Goal: Information Seeking & Learning: Check status

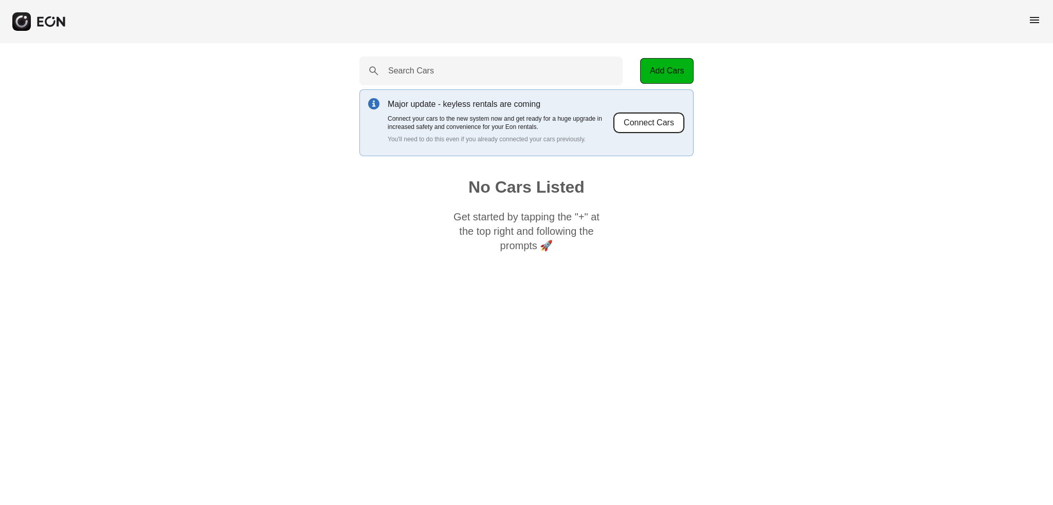
click at [648, 128] on button "Connect Cars" at bounding box center [649, 123] width 72 height 22
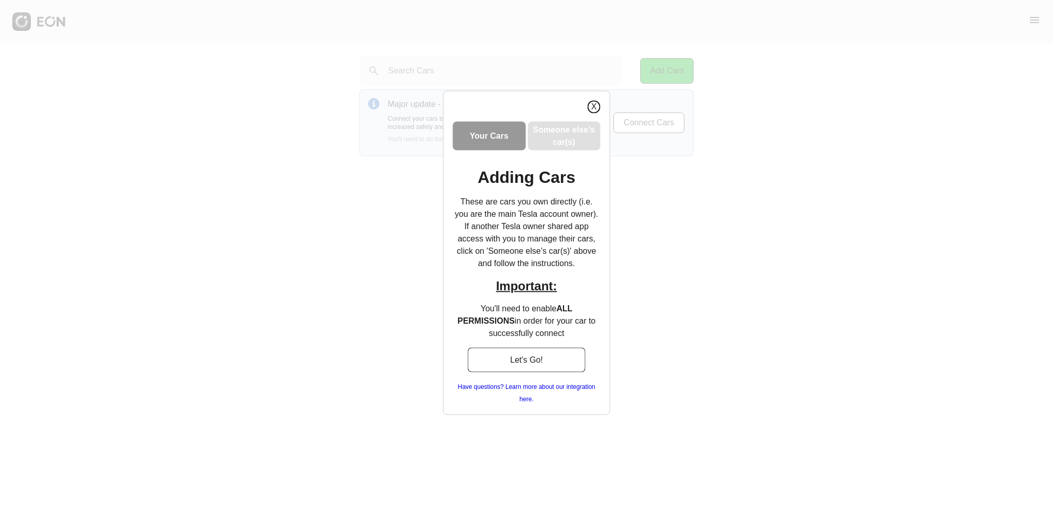
click at [594, 108] on button "X" at bounding box center [594, 106] width 13 height 13
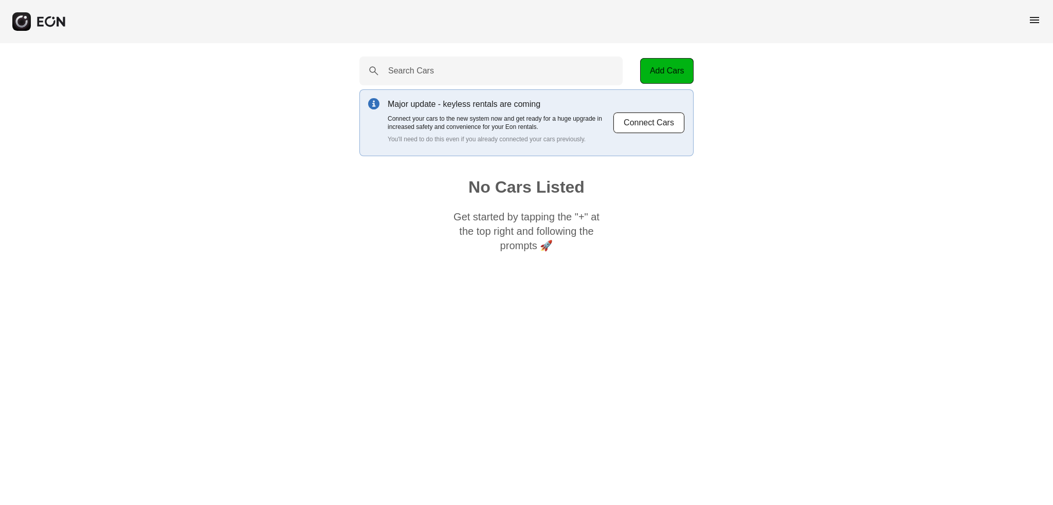
click at [447, 141] on p "You'll need to do this even if you already connected your cars previously." at bounding box center [500, 139] width 225 height 8
click at [672, 123] on button "Connect Cars" at bounding box center [649, 123] width 72 height 22
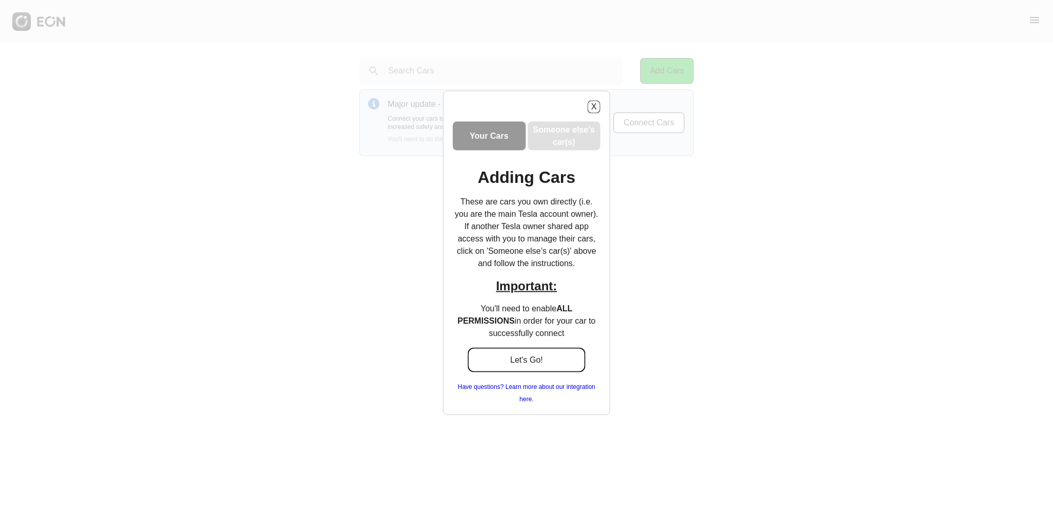
click at [527, 361] on button "Let's Go!" at bounding box center [526, 360] width 118 height 25
click at [613, 51] on div "X Your Cars Someone else’s car(s) Adding Cars These are cars you own directly (…" at bounding box center [526, 252] width 1053 height 505
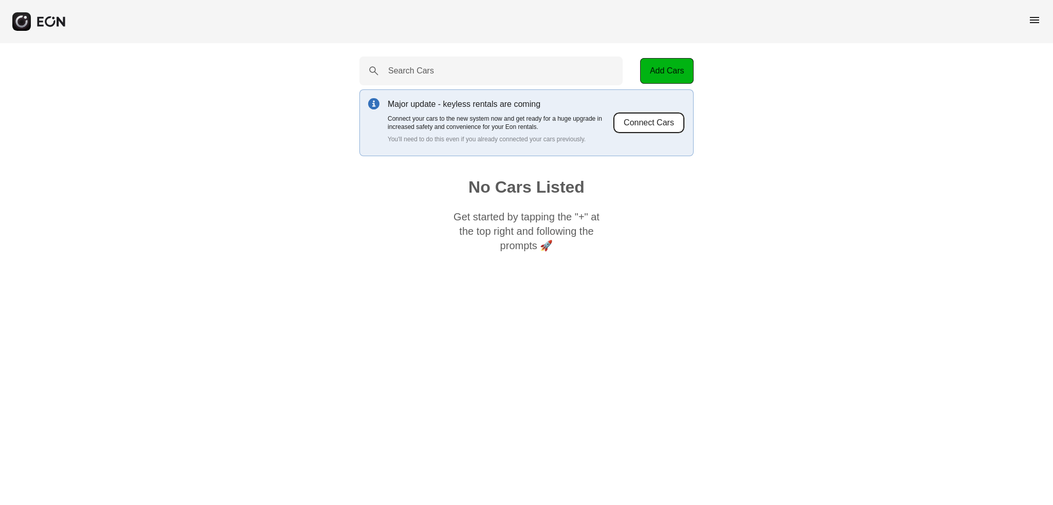
click at [636, 125] on button "Connect Cars" at bounding box center [649, 123] width 72 height 22
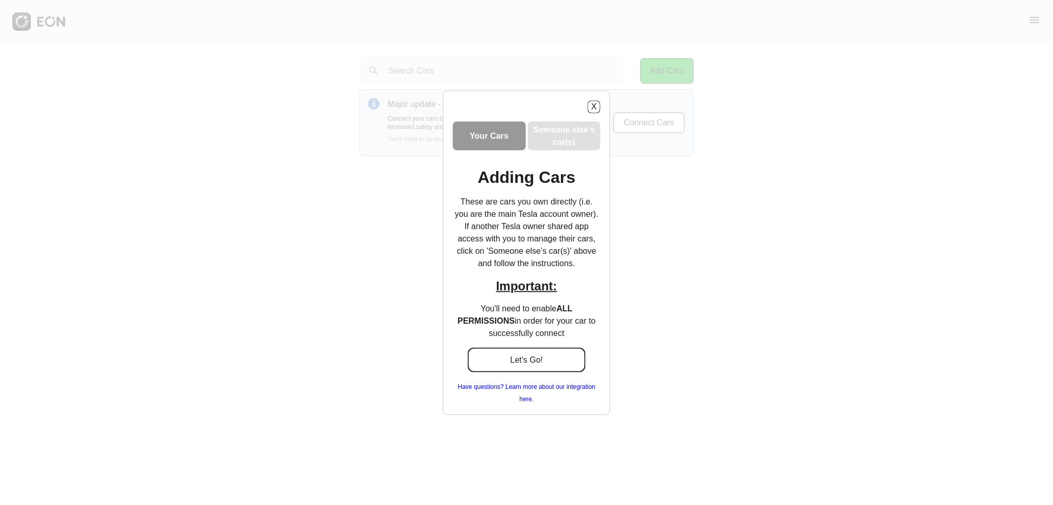
click at [519, 359] on button "Let's Go!" at bounding box center [526, 360] width 118 height 25
click at [599, 110] on button "X" at bounding box center [594, 106] width 13 height 13
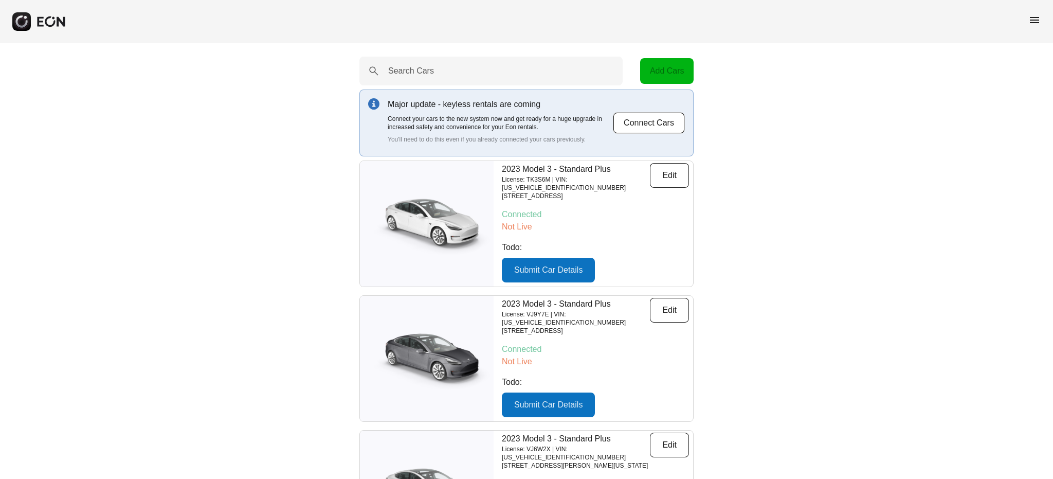
click at [1031, 20] on span "menu" at bounding box center [1034, 20] width 12 height 12
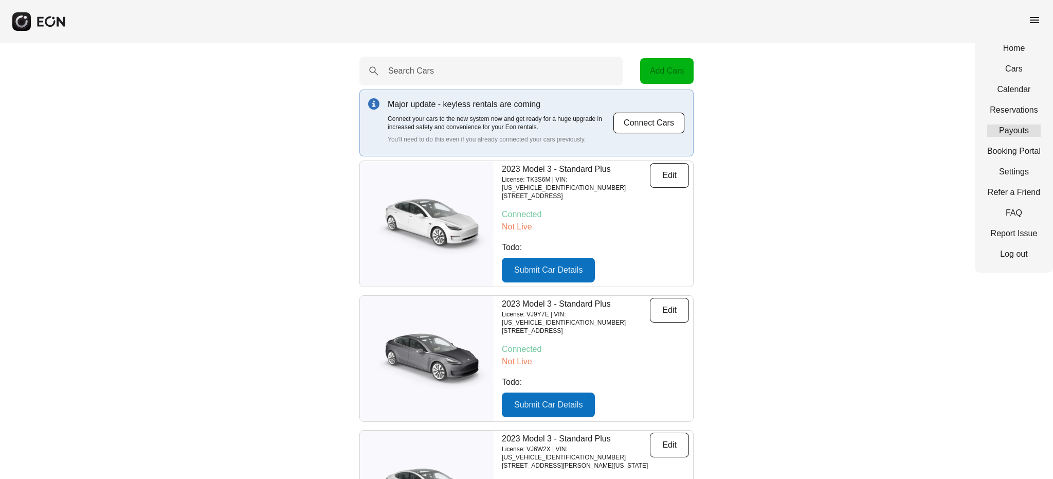
click at [1001, 133] on link "Payouts" at bounding box center [1013, 130] width 53 height 12
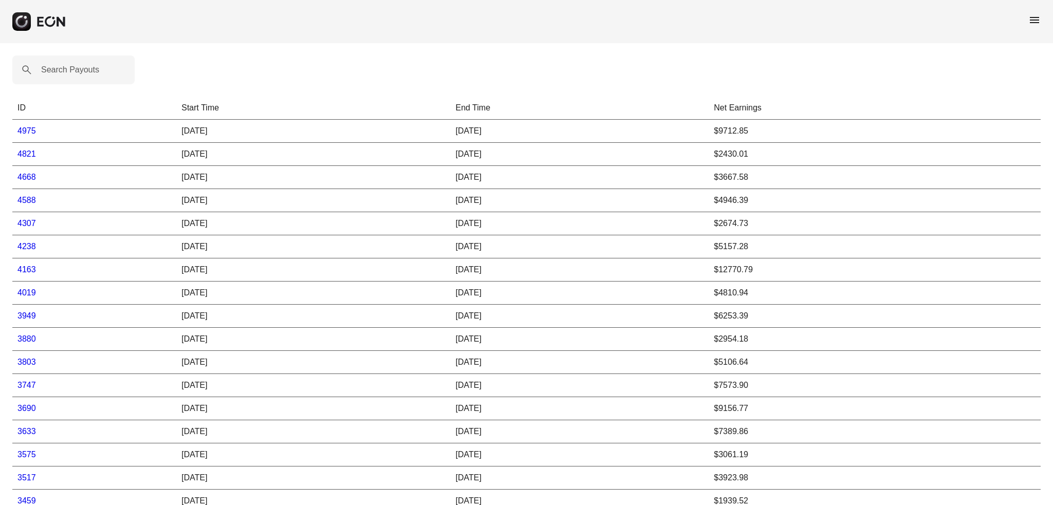
click at [201, 154] on td "08/30/25" at bounding box center [313, 154] width 274 height 23
click at [31, 157] on link "4821" at bounding box center [26, 154] width 19 height 9
click at [27, 155] on link "4821" at bounding box center [26, 154] width 19 height 9
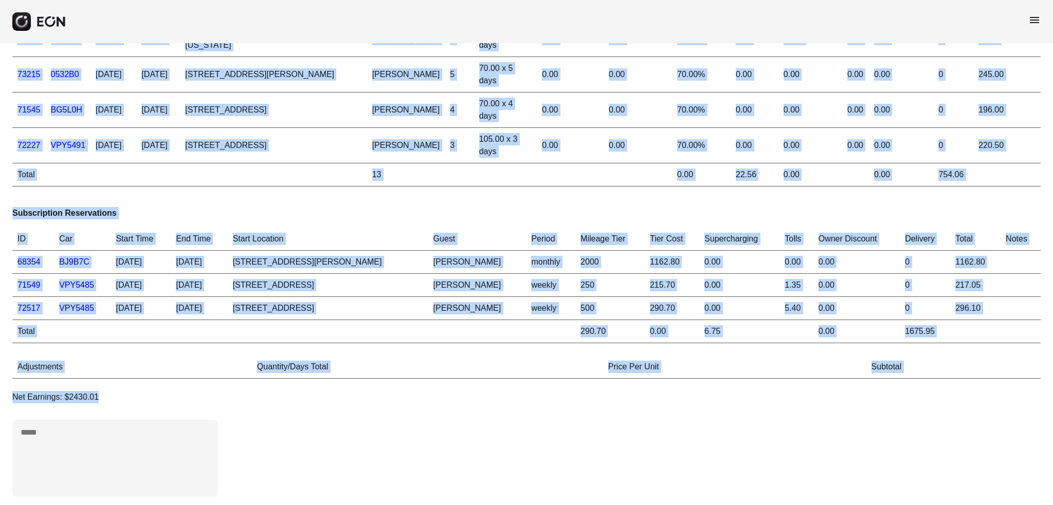
scroll to position [80, 0]
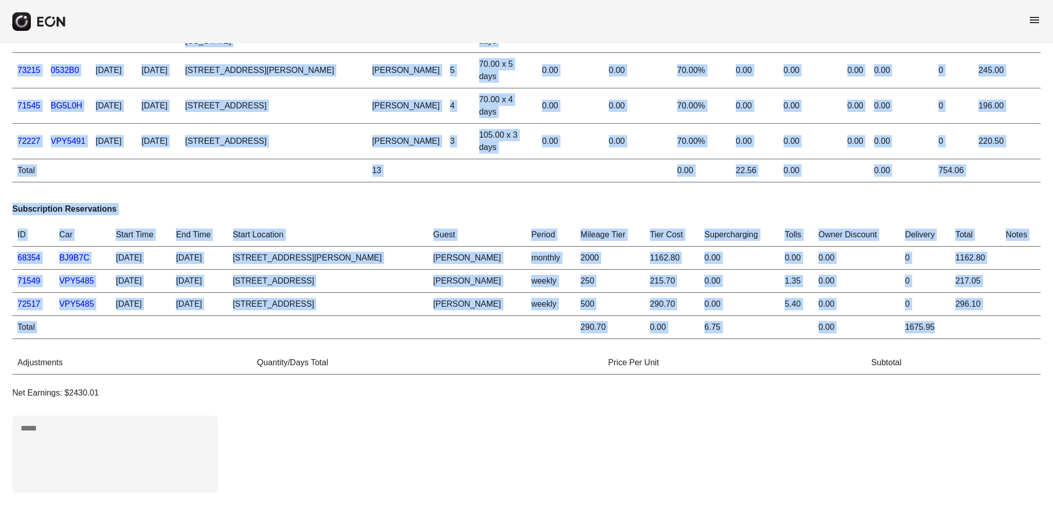
drag, startPoint x: 16, startPoint y: 71, endPoint x: 1018, endPoint y: 318, distance: 1031.1
click at [1018, 318] on div "ID Car Start Time End Time Start Location Guest Days Daily Price Weekly Discoun…" at bounding box center [526, 238] width 1053 height 536
copy div "ID Car Start Time End Time Start Location Guest Days Daily Price Weekly Discoun…"
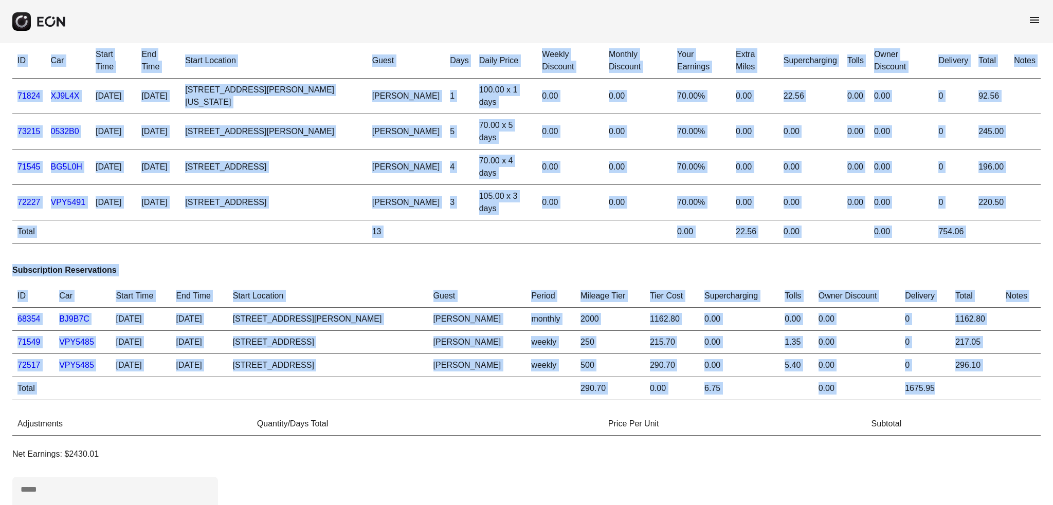
scroll to position [0, 0]
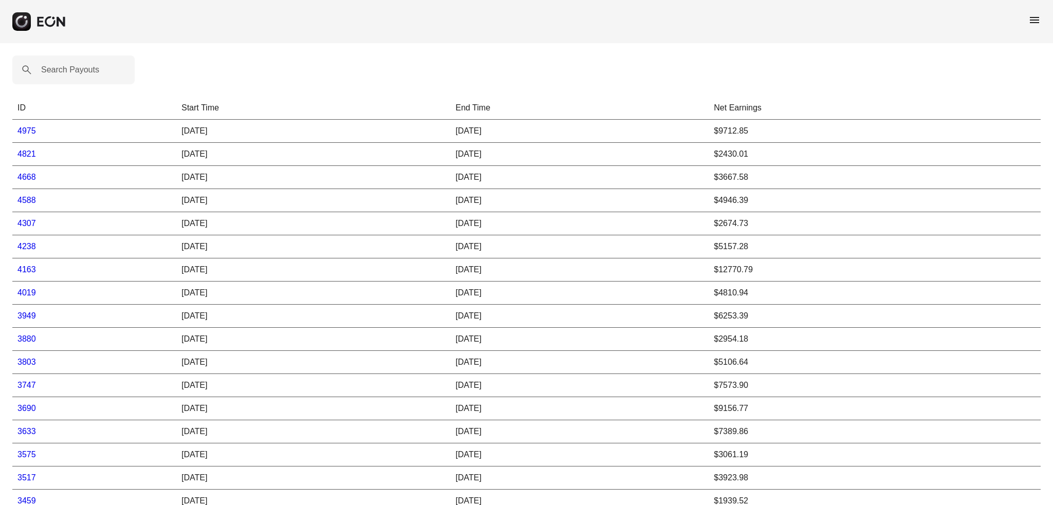
click at [27, 132] on link "4975" at bounding box center [26, 130] width 19 height 9
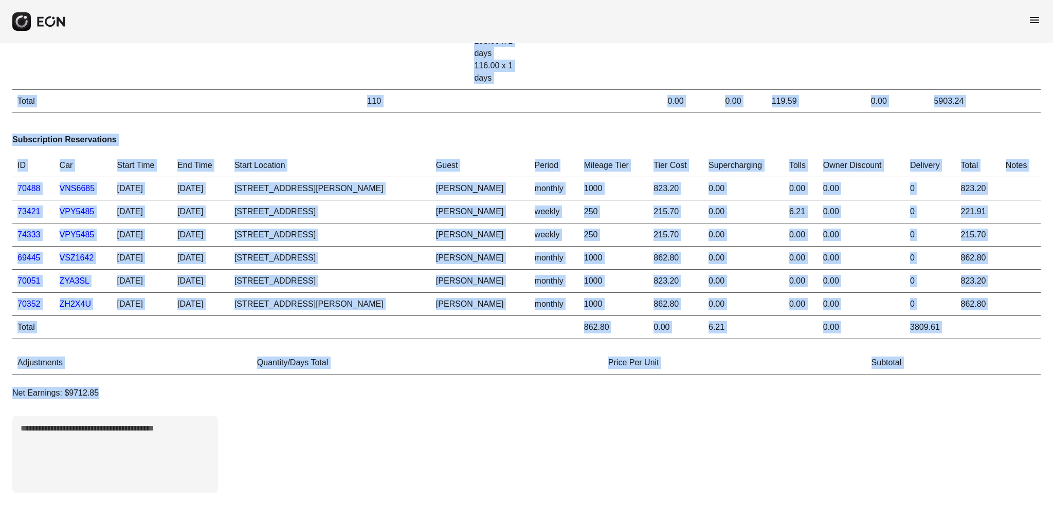
scroll to position [2090, 0]
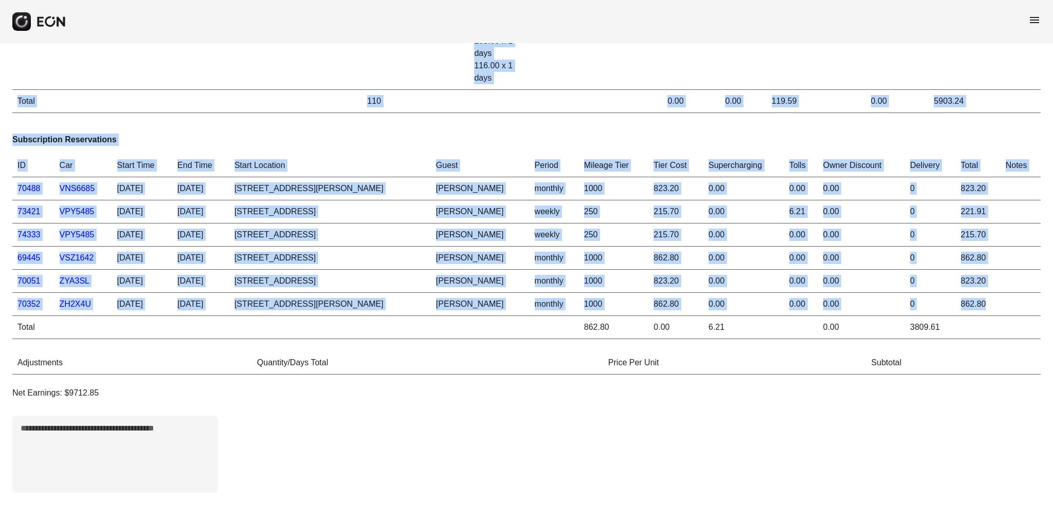
drag, startPoint x: 15, startPoint y: 73, endPoint x: 1000, endPoint y: 293, distance: 1008.6
copy div "ID Car Start Time End Time Start Location Guest Days Daily Price Weekly Discoun…"
click at [46, 134] on h3 "Subscription Reservations" at bounding box center [526, 140] width 1028 height 12
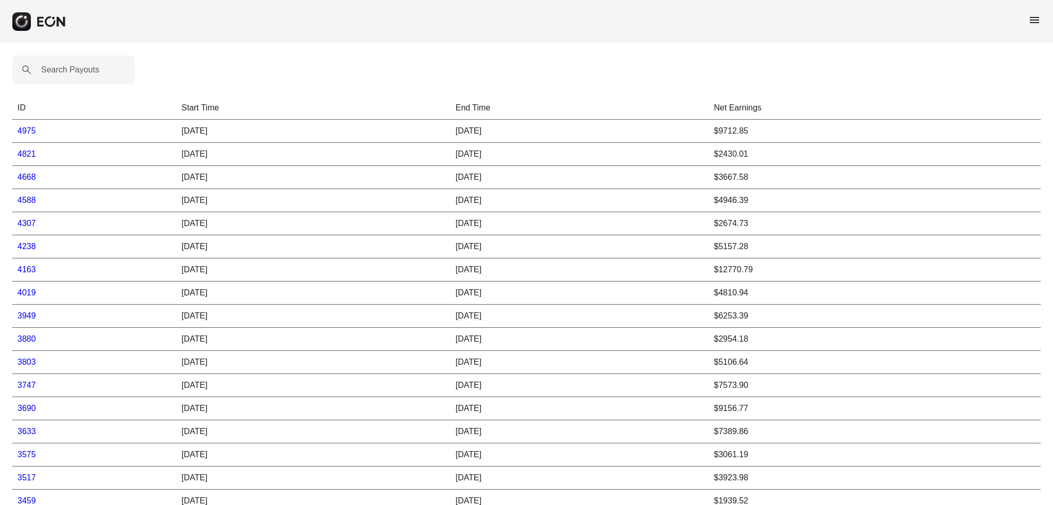
click at [30, 153] on link "4821" at bounding box center [26, 154] width 19 height 9
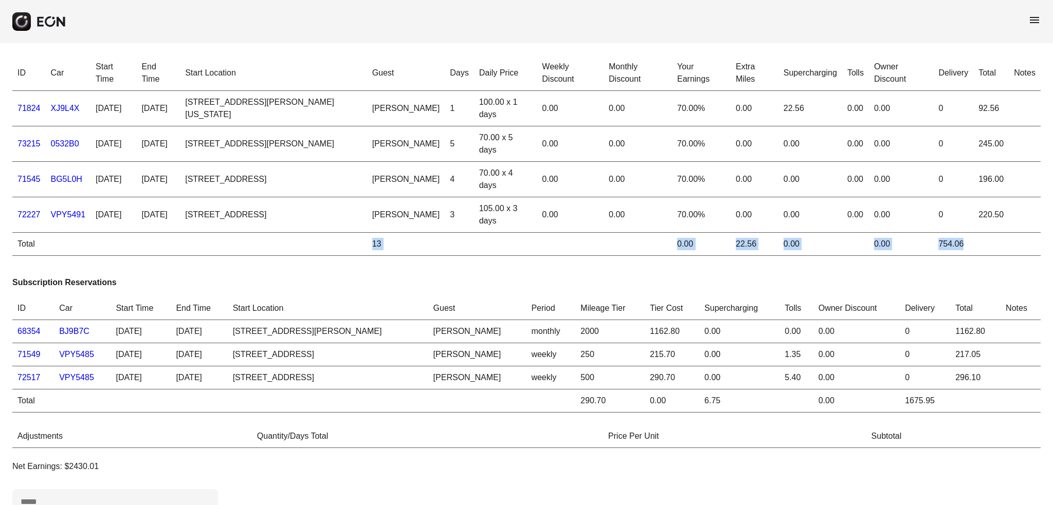
drag, startPoint x: 300, startPoint y: 242, endPoint x: 998, endPoint y: 245, distance: 698.3
click at [998, 245] on table "ID Car Start Time End Time Start Location Guest Days Daily Price Weekly Discoun…" at bounding box center [526, 156] width 1028 height 201
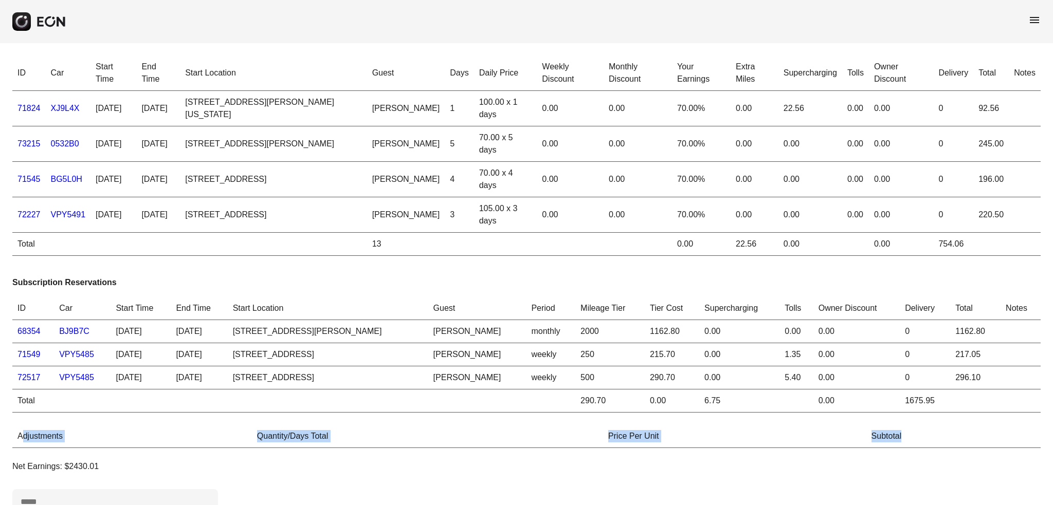
drag, startPoint x: 25, startPoint y: 432, endPoint x: 939, endPoint y: 418, distance: 914.9
click at [940, 441] on tr "Adjustments Quantity/Days Total Price Per Unit Subtotal" at bounding box center [526, 436] width 1028 height 23
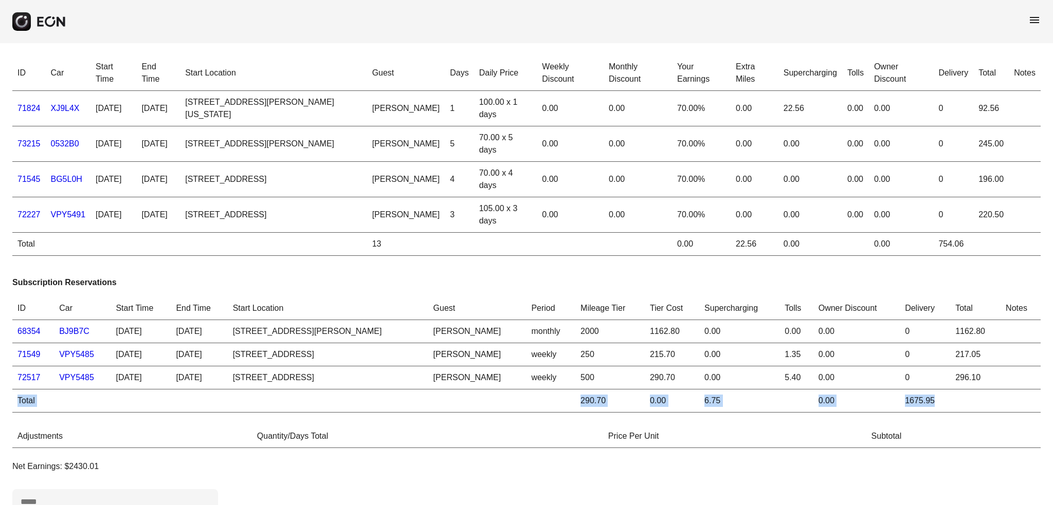
drag, startPoint x: 938, startPoint y: 402, endPoint x: 18, endPoint y: 404, distance: 919.9
click at [18, 404] on tr "Total 290.70 0.00 6.75 0.00 1675.95" at bounding box center [526, 401] width 1028 height 23
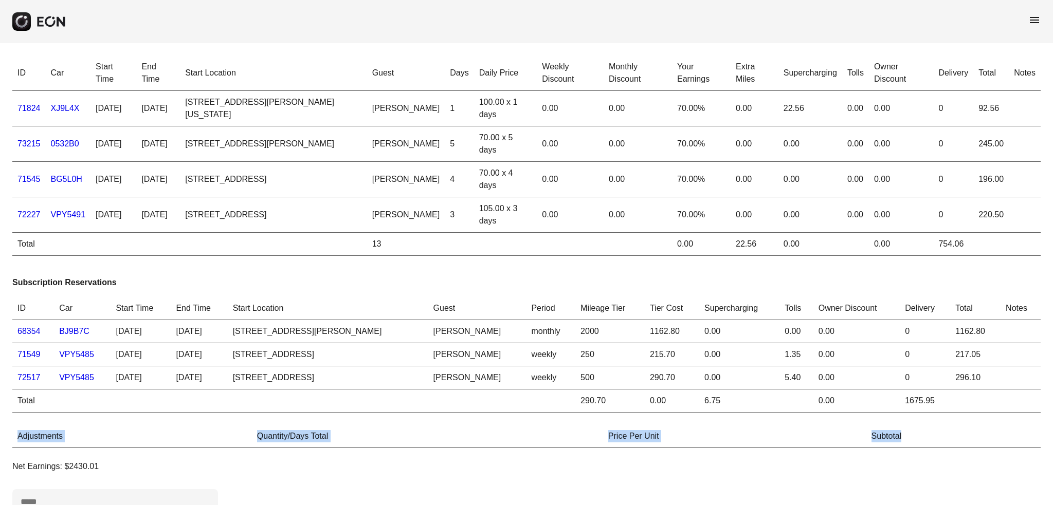
drag, startPoint x: 17, startPoint y: 438, endPoint x: 928, endPoint y: 443, distance: 910.7
click at [928, 443] on tr "Adjustments Quantity/Days Total Price Per Unit Subtotal" at bounding box center [526, 436] width 1028 height 23
drag, startPoint x: 938, startPoint y: 401, endPoint x: 898, endPoint y: 401, distance: 39.6
click at [900, 401] on td "1675.95" at bounding box center [925, 401] width 50 height 23
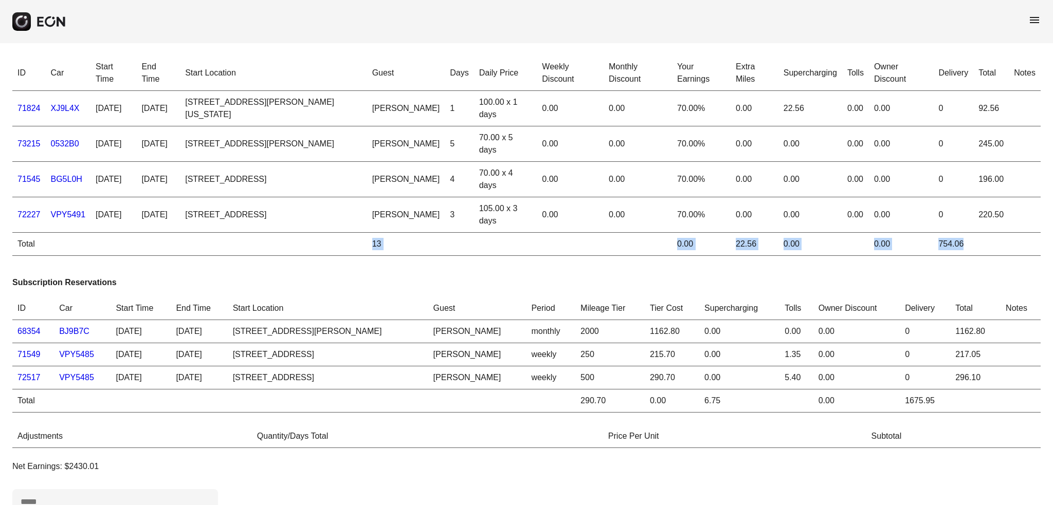
drag, startPoint x: 343, startPoint y: 240, endPoint x: 963, endPoint y: 246, distance: 619.6
click at [963, 246] on tr "Total 13 0.00 22.56 0.00 0.00 754.06" at bounding box center [526, 244] width 1028 height 23
click at [847, 251] on td at bounding box center [855, 244] width 27 height 23
click at [805, 264] on div "ID Car Start Time End Time Start Location Guest Days Daily Price Weekly Discoun…" at bounding box center [526, 311] width 1053 height 536
click at [1032, 24] on span "menu" at bounding box center [1034, 20] width 12 height 12
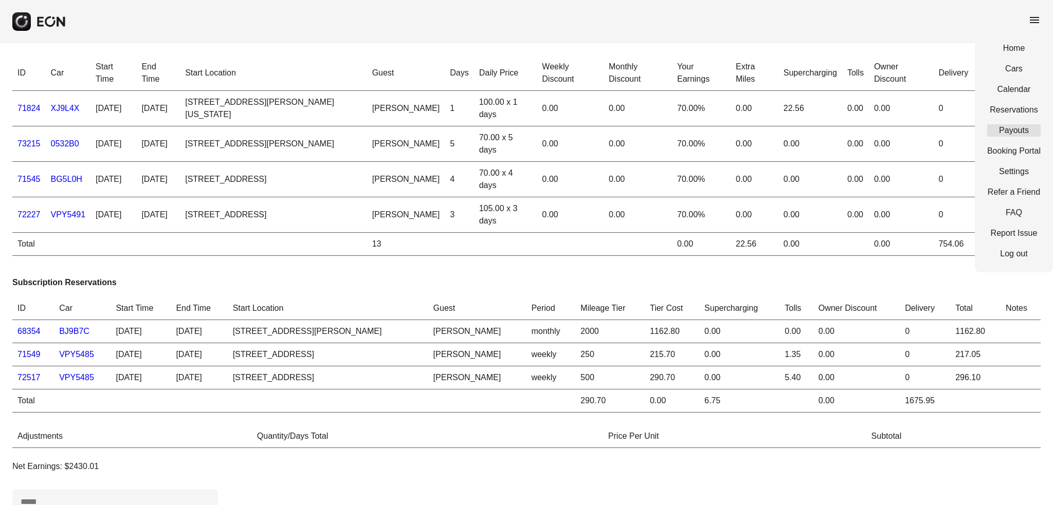
click at [1006, 133] on link "Payouts" at bounding box center [1013, 130] width 53 height 12
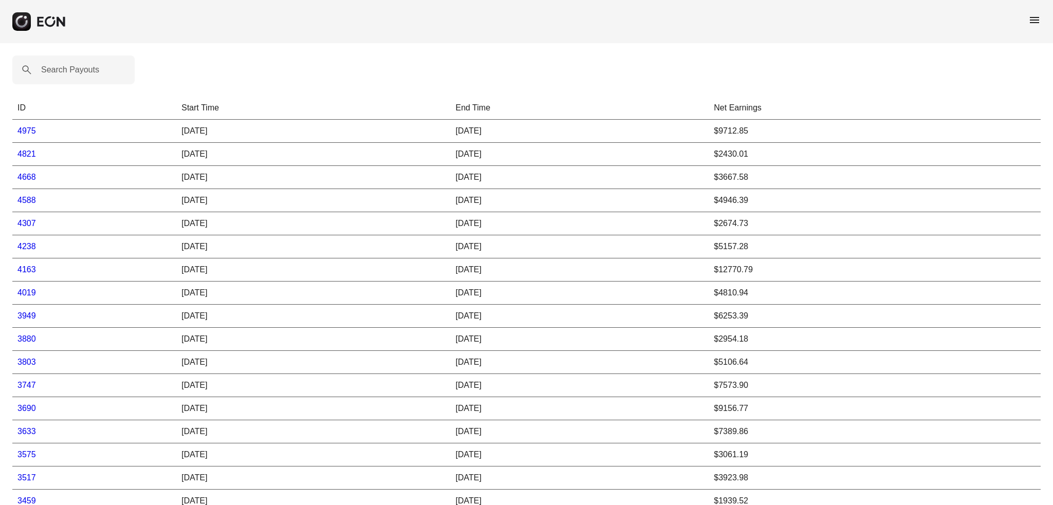
click at [740, 108] on th "Net Earnings" at bounding box center [875, 108] width 332 height 23
click at [732, 110] on th "Net Earnings" at bounding box center [875, 108] width 332 height 23
click at [724, 106] on th "Net Earnings" at bounding box center [875, 108] width 332 height 23
click at [738, 109] on th "Net Earnings" at bounding box center [875, 108] width 332 height 23
click at [720, 104] on th "Net Earnings" at bounding box center [875, 108] width 332 height 23
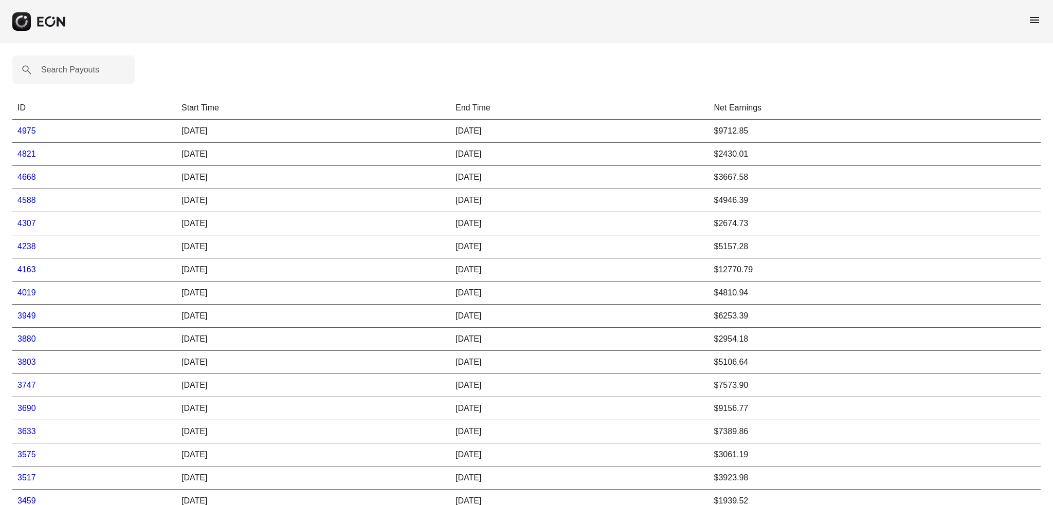
click at [738, 104] on th "Net Earnings" at bounding box center [875, 108] width 332 height 23
